Goal: Task Accomplishment & Management: Manage account settings

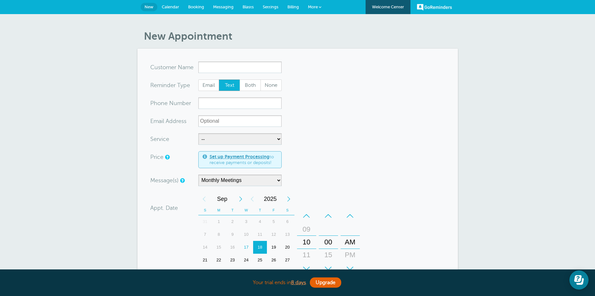
click at [313, 5] on span "More" at bounding box center [313, 6] width 10 height 5
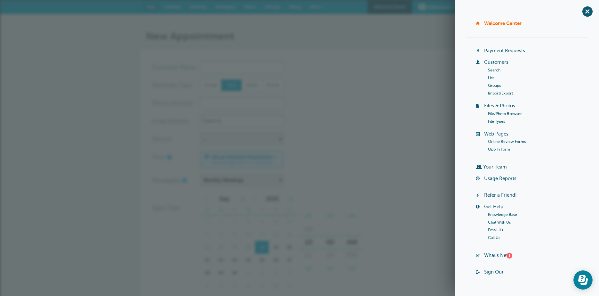
click at [489, 84] on link "Groups" at bounding box center [494, 85] width 13 height 4
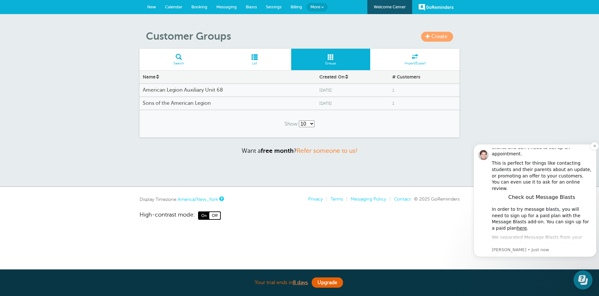
scroll to position [41, 0]
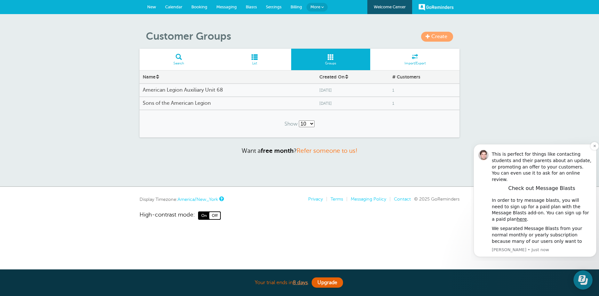
click at [531, 263] on link "click here" at bounding box center [538, 265] width 21 height 5
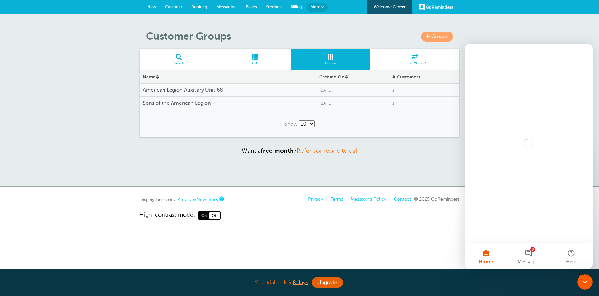
scroll to position [0, 0]
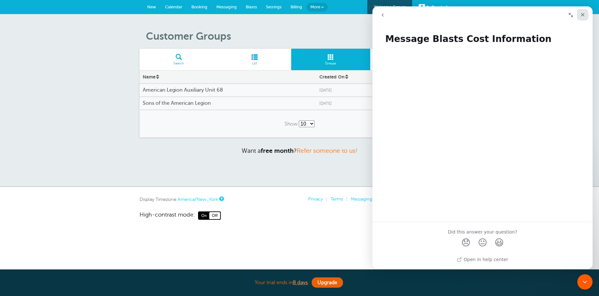
click at [582, 12] on div "Close" at bounding box center [583, 15] width 12 height 12
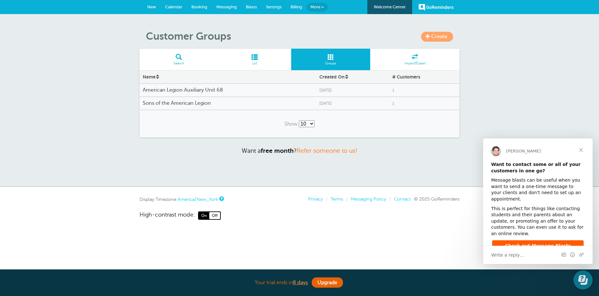
click at [524, 243] on span "Check out Message Blasts" at bounding box center [538, 245] width 66 height 5
click at [446, 35] on span "Create" at bounding box center [440, 37] width 16 height 6
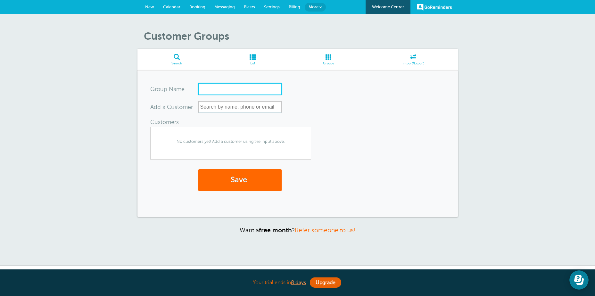
click at [202, 88] on input "Group Name" at bounding box center [239, 89] width 83 height 12
type input "Post 68 Legionnaires"
click at [235, 181] on button "Save" at bounding box center [239, 180] width 83 height 22
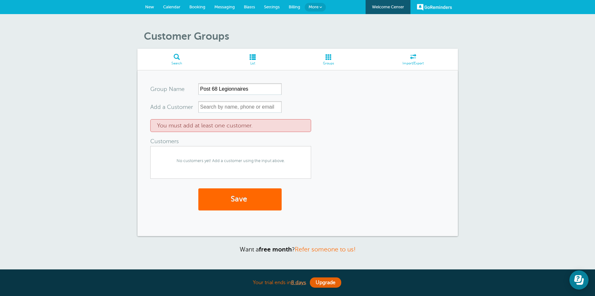
click at [170, 6] on span "Calendar" at bounding box center [171, 6] width 17 height 5
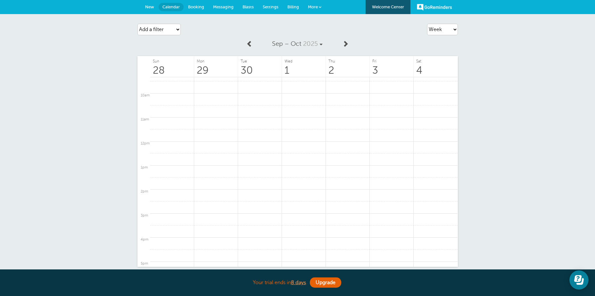
click at [315, 4] on link "More" at bounding box center [314, 7] width 22 height 14
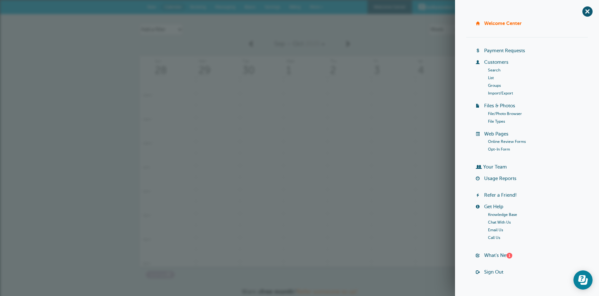
click at [492, 85] on link "Groups" at bounding box center [494, 85] width 13 height 4
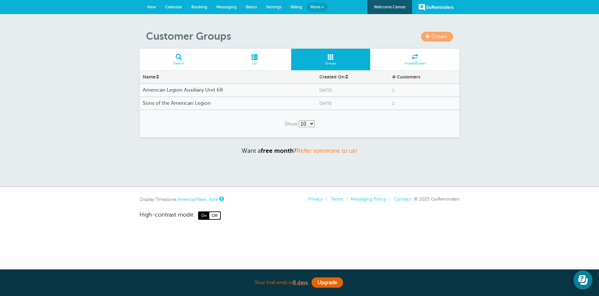
click at [74, 82] on div "Create Customer Groups Search List Groups Import/Export Name Created On # Custo…" at bounding box center [299, 100] width 599 height 173
click at [178, 90] on h4 "American Legion Auxiliary Unit 68" at bounding box center [228, 90] width 170 height 6
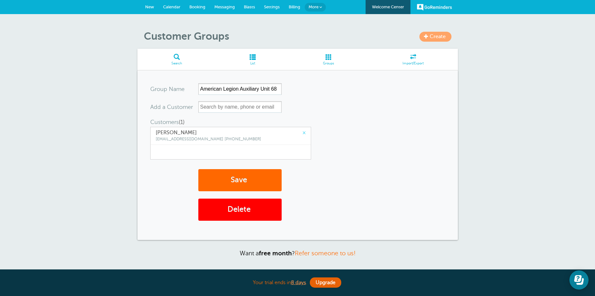
click at [313, 6] on span "More" at bounding box center [313, 6] width 10 height 5
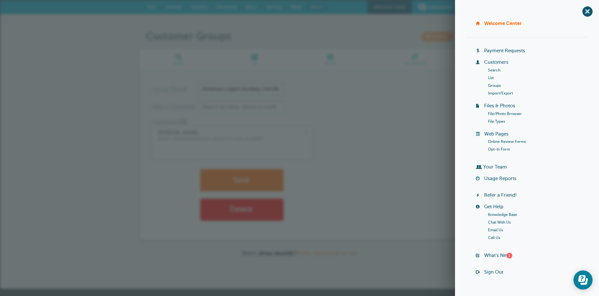
click at [489, 77] on link "List" at bounding box center [491, 78] width 6 height 4
